Goal: Information Seeking & Learning: Learn about a topic

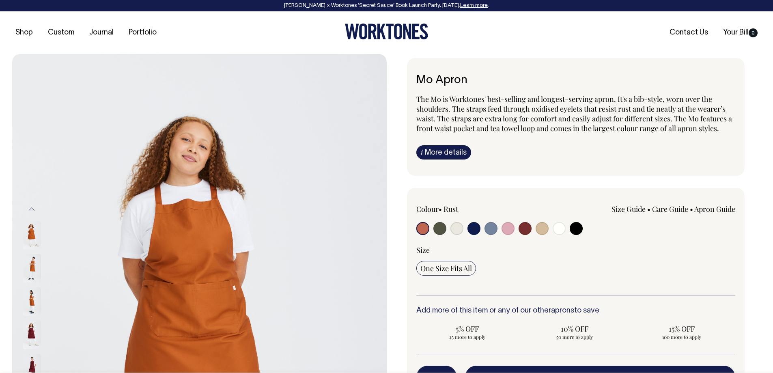
click at [471, 230] on input "radio" at bounding box center [474, 228] width 13 height 13
radio input "true"
select select "Dark Navy"
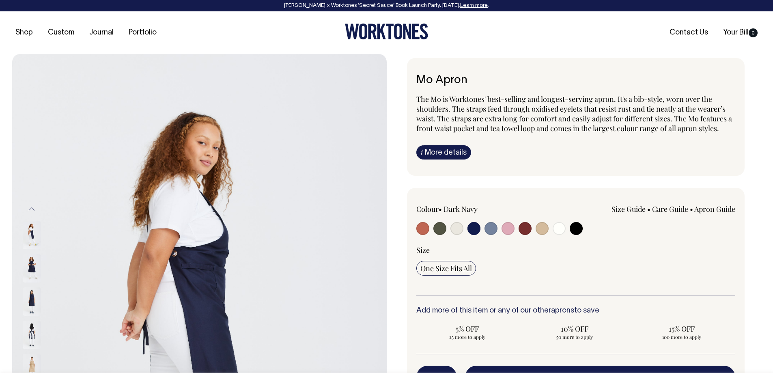
click at [439, 230] on input "radio" at bounding box center [439, 228] width 13 height 13
radio input "true"
select select "Olive"
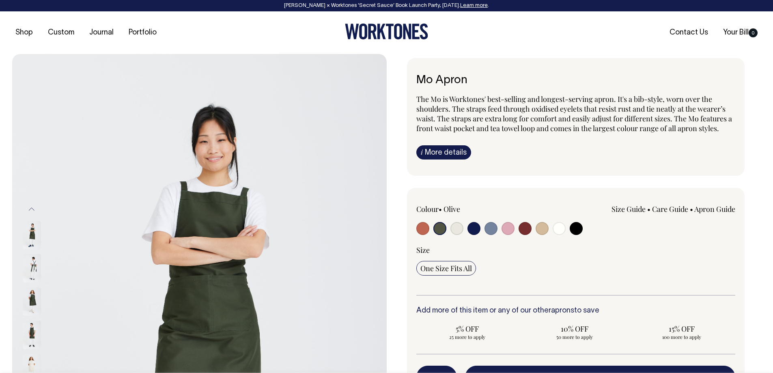
click at [481, 231] on div at bounding box center [480, 229] width 128 height 15
click at [476, 228] on input "radio" at bounding box center [474, 228] width 13 height 13
radio input "true"
select select "Dark Navy"
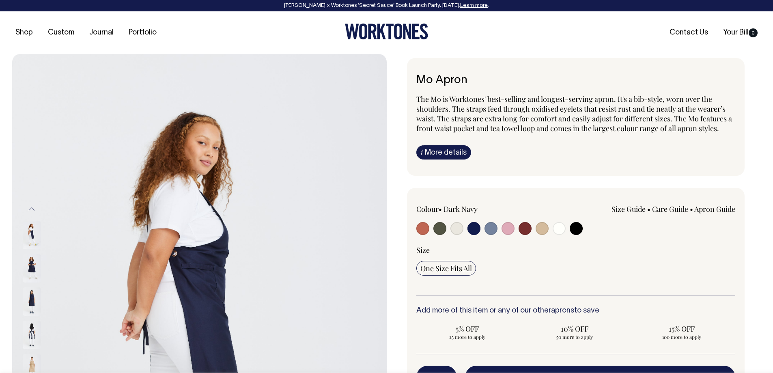
click at [440, 228] on input "radio" at bounding box center [439, 228] width 13 height 13
radio input "true"
select select "Olive"
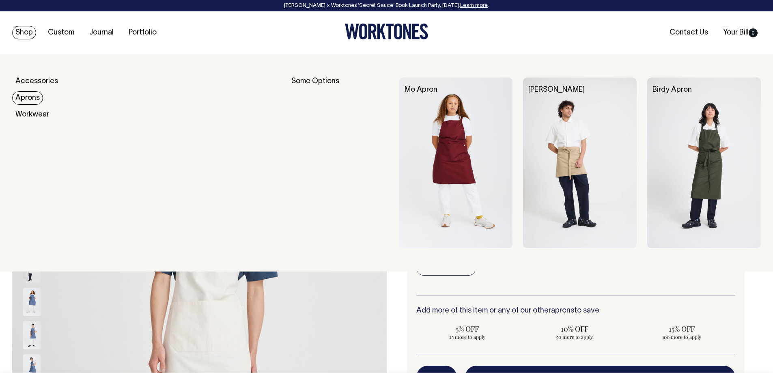
click at [27, 98] on link "Aprons" at bounding box center [27, 97] width 31 height 13
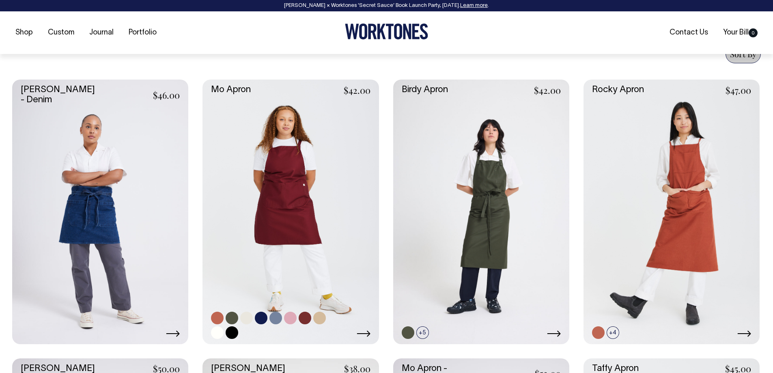
scroll to position [325, 0]
click at [301, 226] on link at bounding box center [291, 211] width 176 height 264
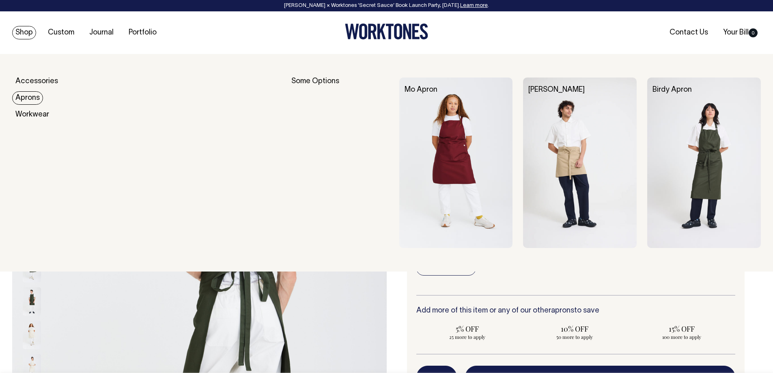
click at [28, 100] on link "Aprons" at bounding box center [27, 97] width 31 height 13
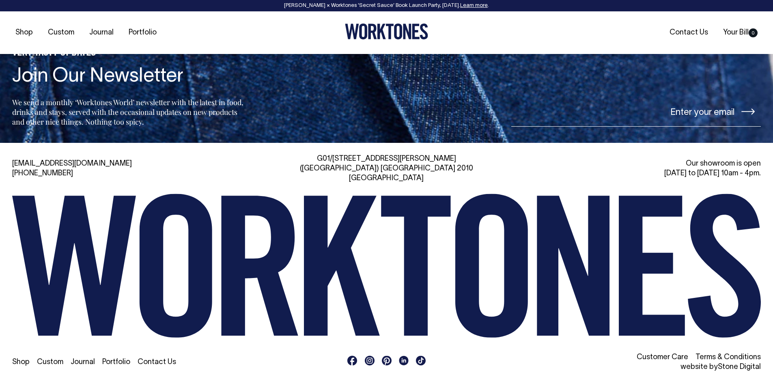
scroll to position [1011, 0]
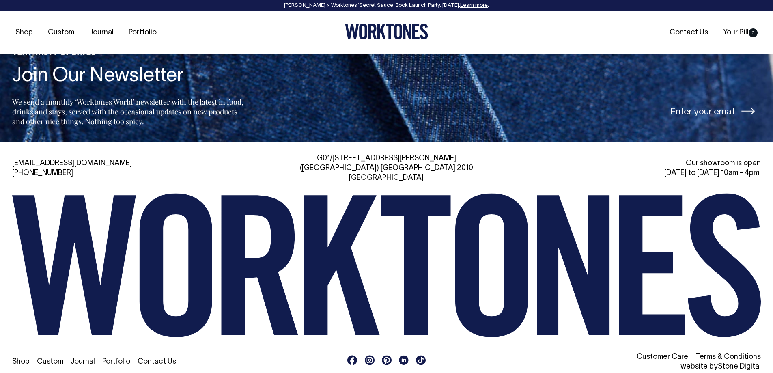
click at [114, 358] on link "Portfolio" at bounding box center [116, 361] width 28 height 7
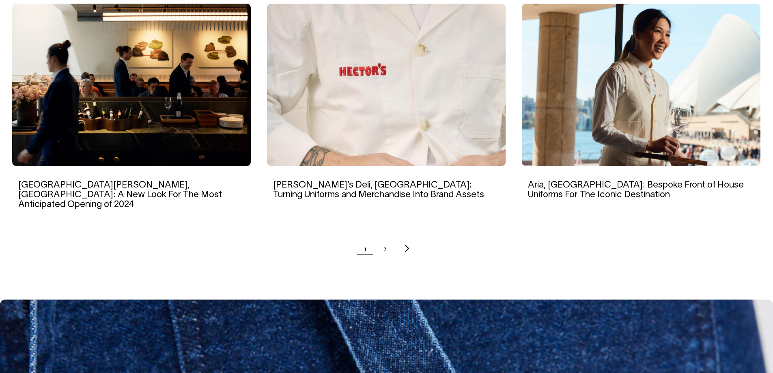
scroll to position [812, 0]
click at [387, 239] on ul "1 2" at bounding box center [386, 249] width 749 height 20
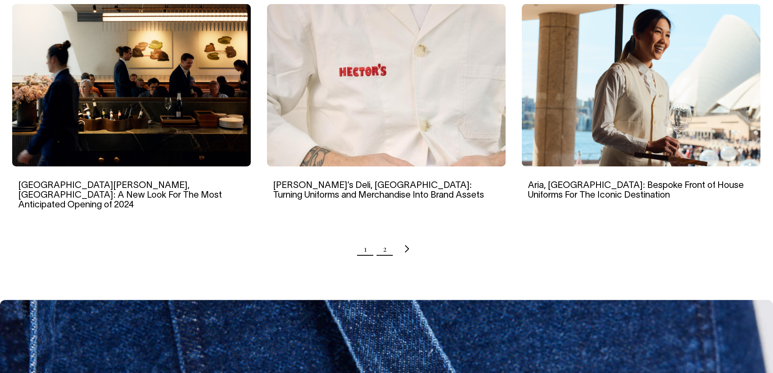
click at [384, 239] on link "2" at bounding box center [385, 249] width 4 height 20
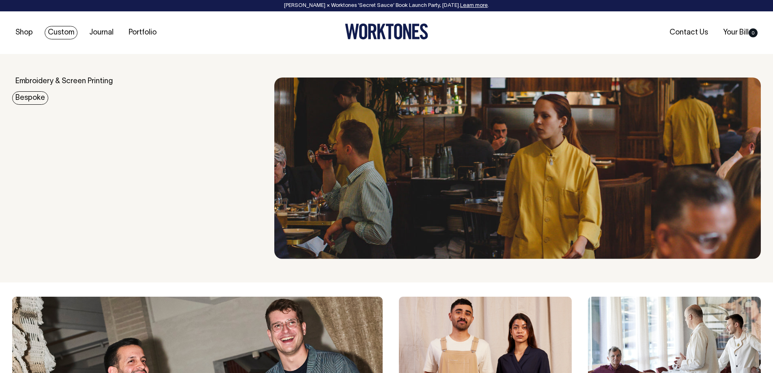
click at [35, 99] on link "Bespoke" at bounding box center [30, 97] width 36 height 13
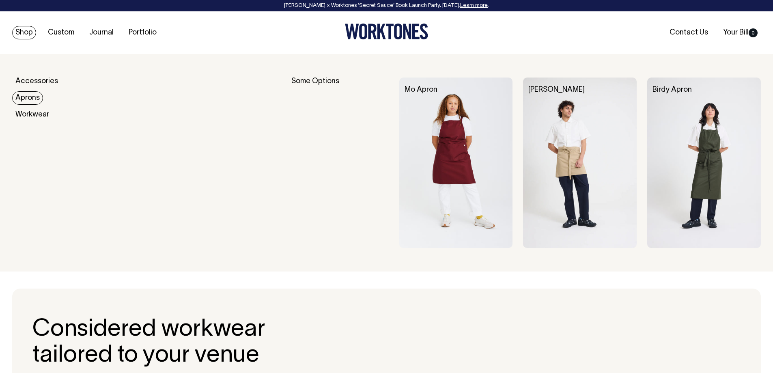
click at [32, 101] on link "Aprons" at bounding box center [27, 97] width 31 height 13
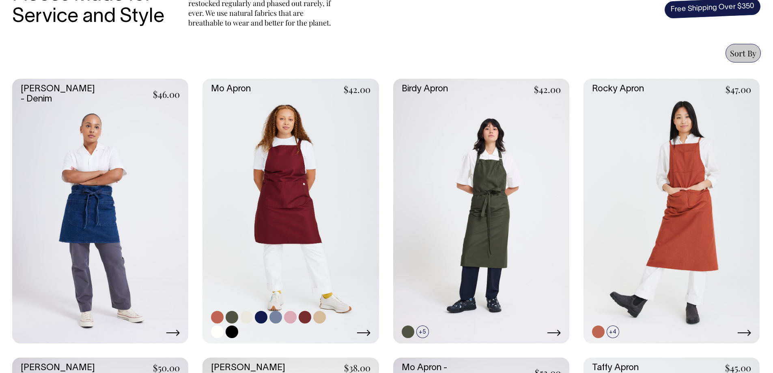
scroll to position [325, 0]
click at [526, 269] on link at bounding box center [481, 211] width 176 height 264
click at [275, 190] on link at bounding box center [291, 211] width 176 height 264
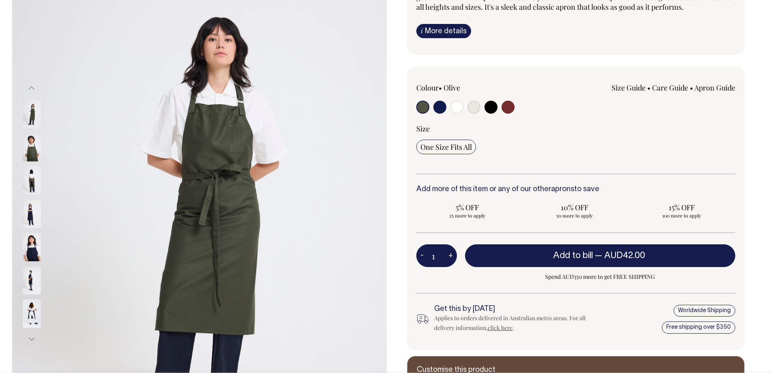
scroll to position [122, 0]
click at [32, 151] on img at bounding box center [32, 146] width 18 height 28
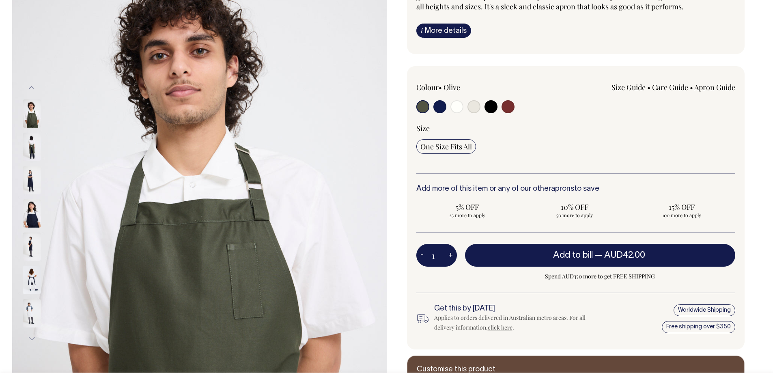
click at [30, 189] on img at bounding box center [32, 180] width 18 height 28
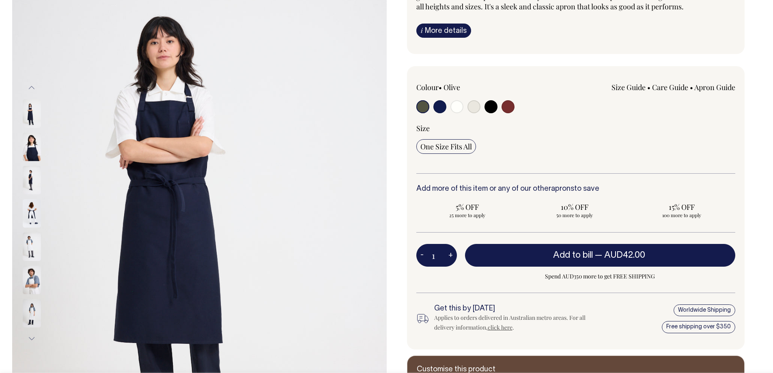
click at [35, 216] on img at bounding box center [32, 213] width 18 height 28
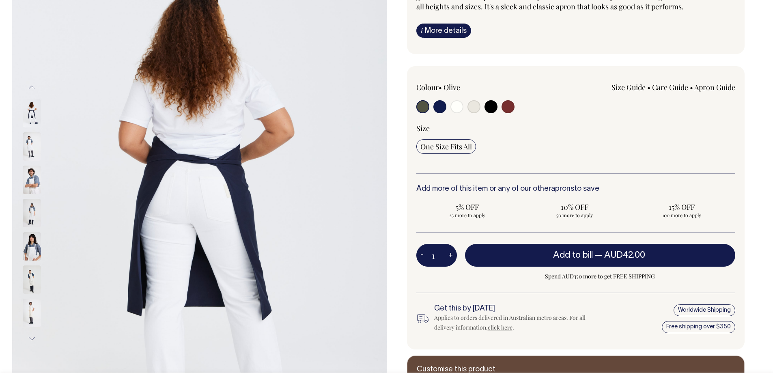
click at [31, 253] on img at bounding box center [32, 246] width 18 height 28
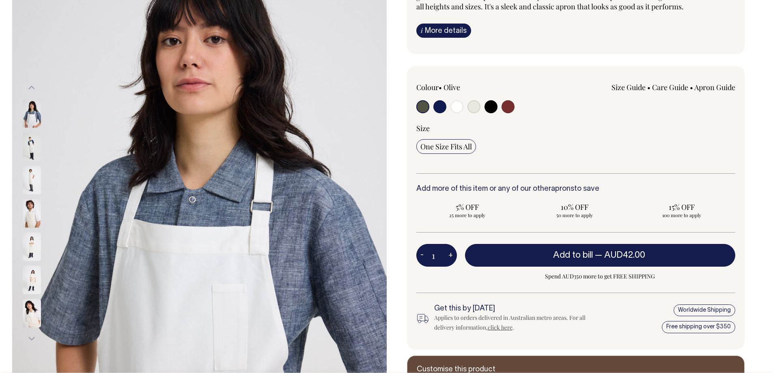
click at [34, 281] on img at bounding box center [32, 279] width 18 height 28
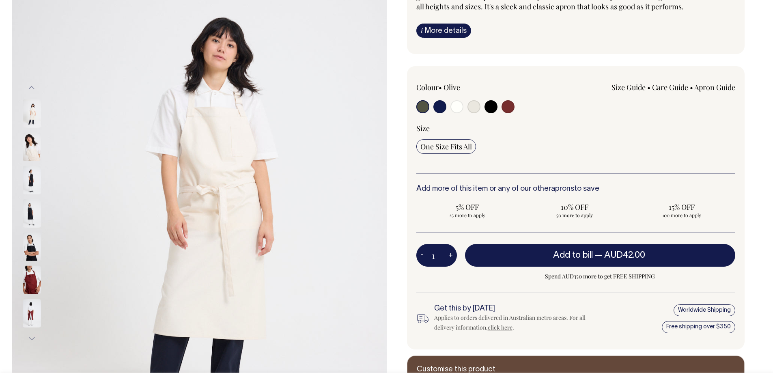
click at [32, 313] on img at bounding box center [32, 313] width 18 height 28
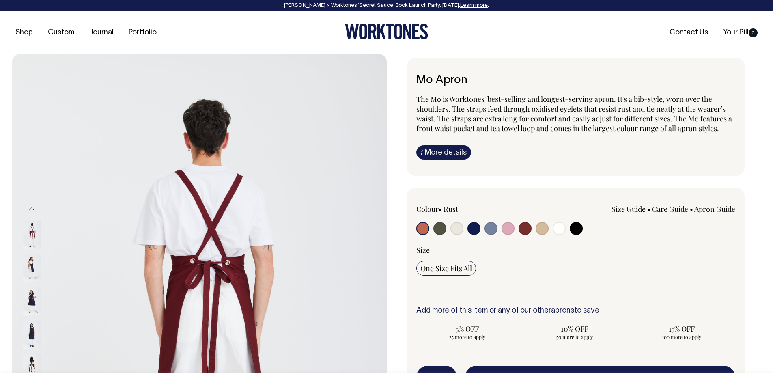
click at [670, 208] on link "Care Guide" at bounding box center [670, 209] width 36 height 10
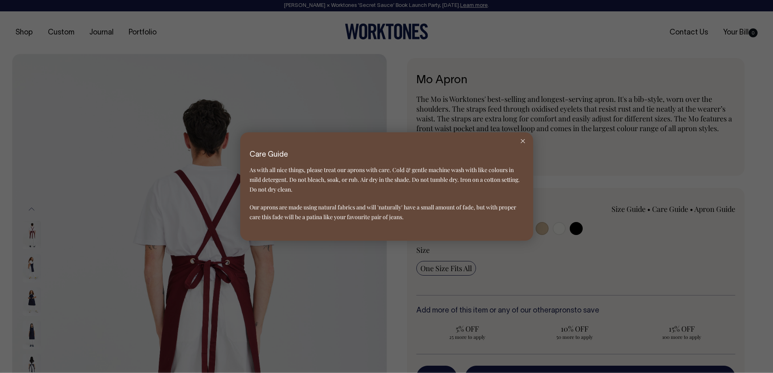
click at [522, 142] on line at bounding box center [523, 141] width 4 height 4
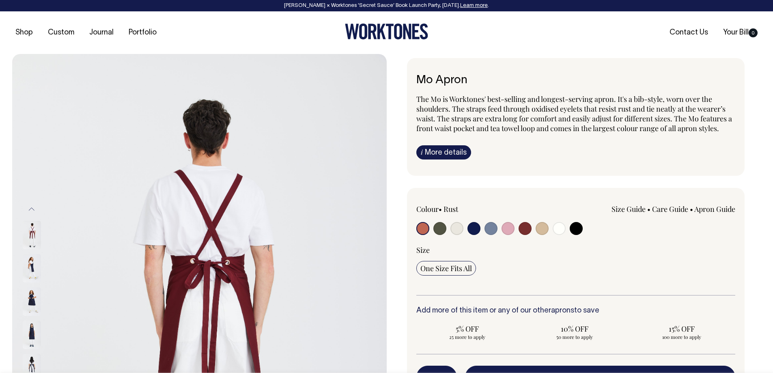
click at [720, 210] on link "Apron Guide" at bounding box center [714, 209] width 41 height 10
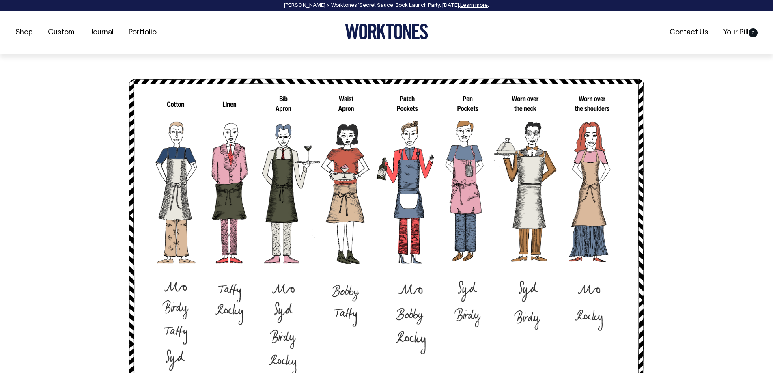
scroll to position [649, 0]
